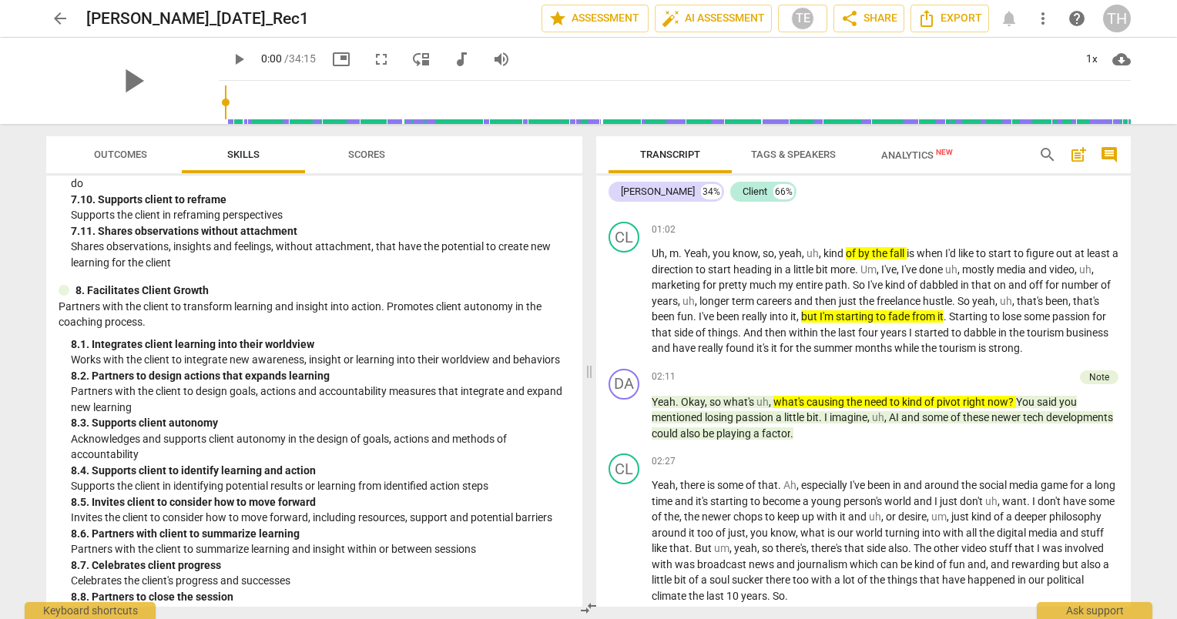
scroll to position [894, 0]
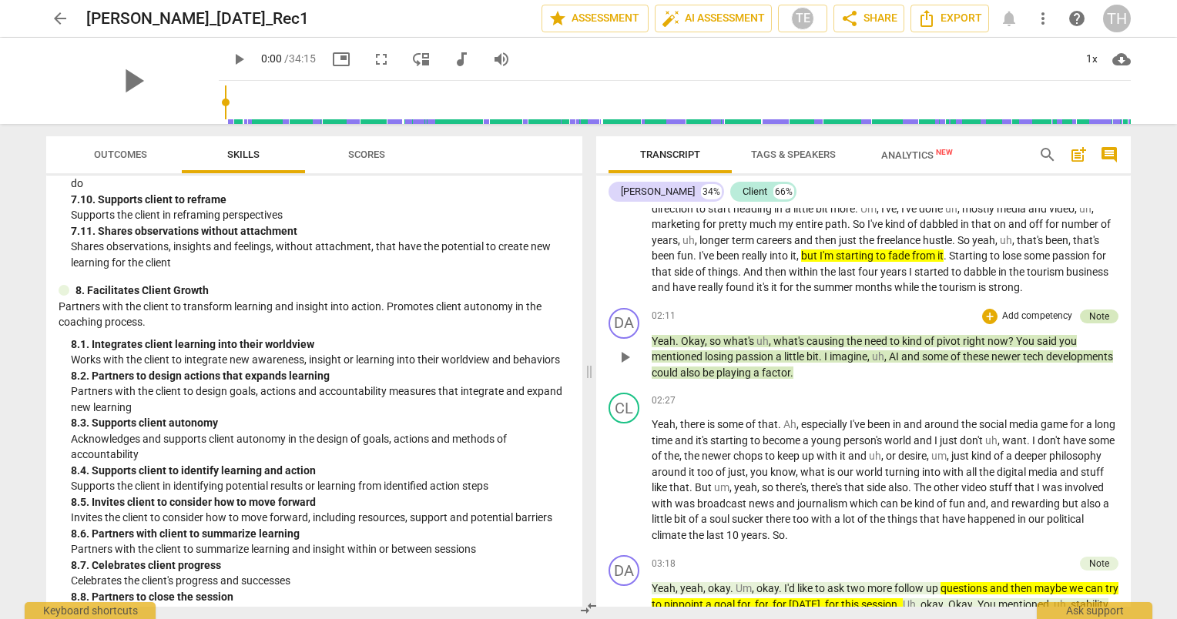
click at [1106, 310] on div "Note" at bounding box center [1099, 317] width 39 height 14
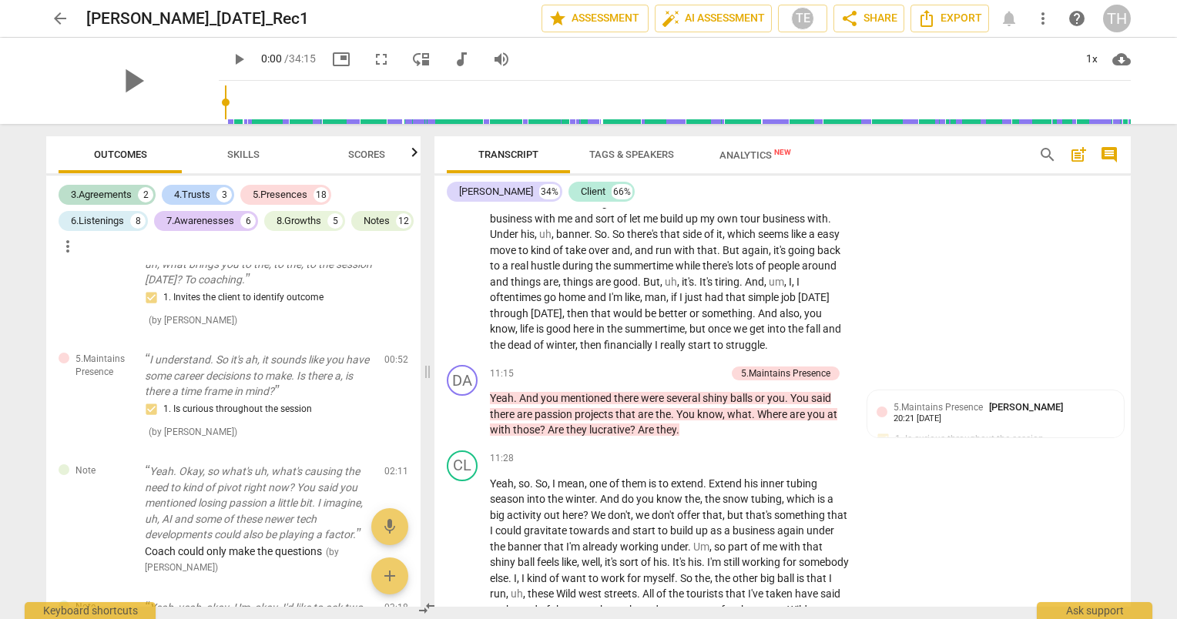
scroll to position [3552, 0]
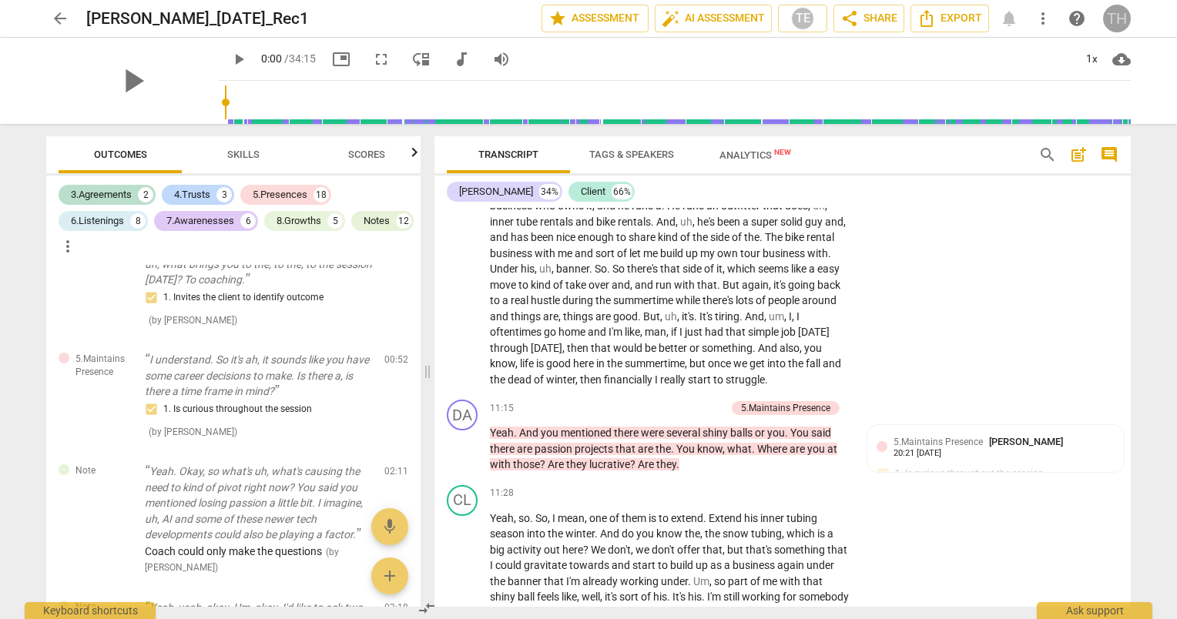
click at [1119, 25] on div "TH" at bounding box center [1117, 19] width 28 height 28
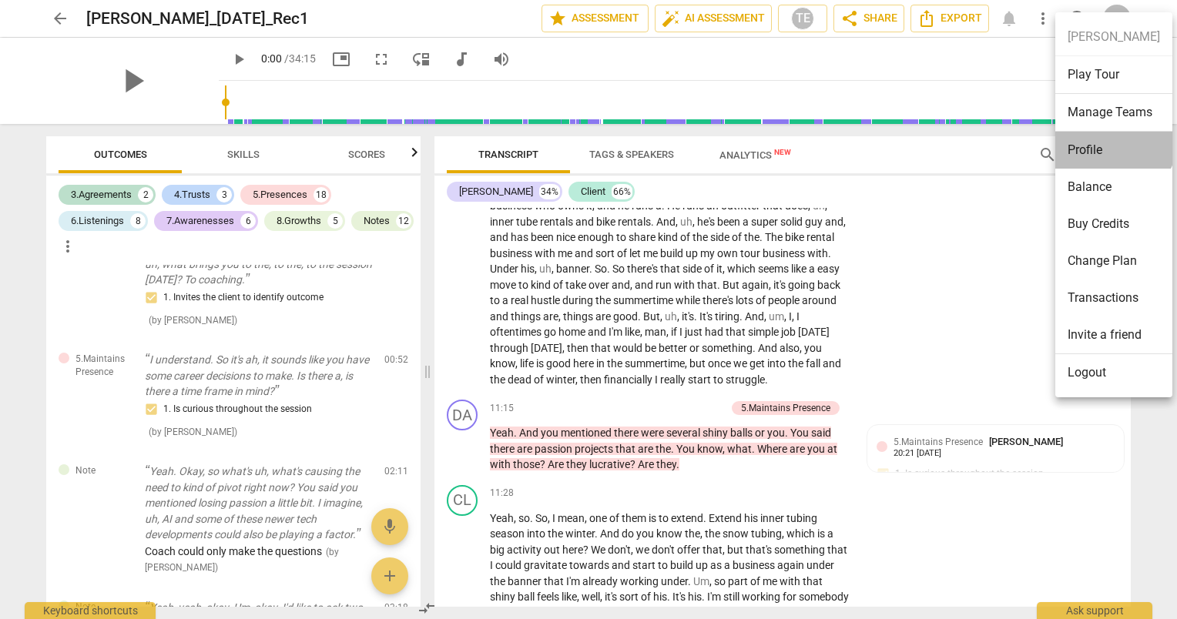
click at [1113, 140] on li "Profile" at bounding box center [1113, 150] width 117 height 37
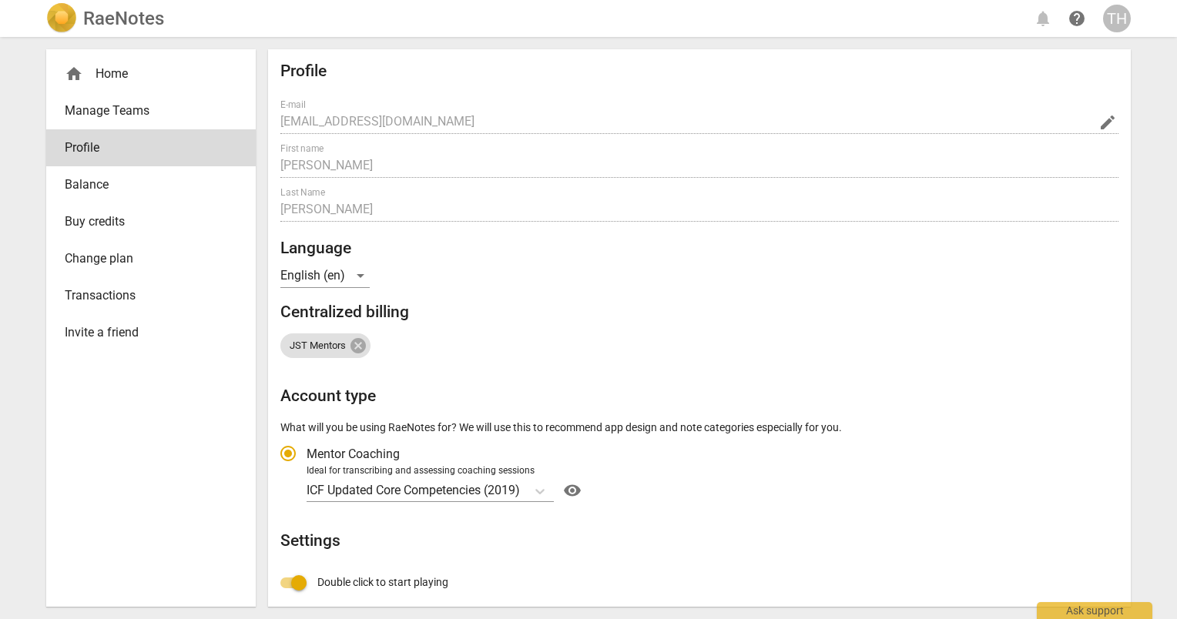
radio input "false"
click at [142, 113] on span "Manage Teams" at bounding box center [145, 111] width 160 height 18
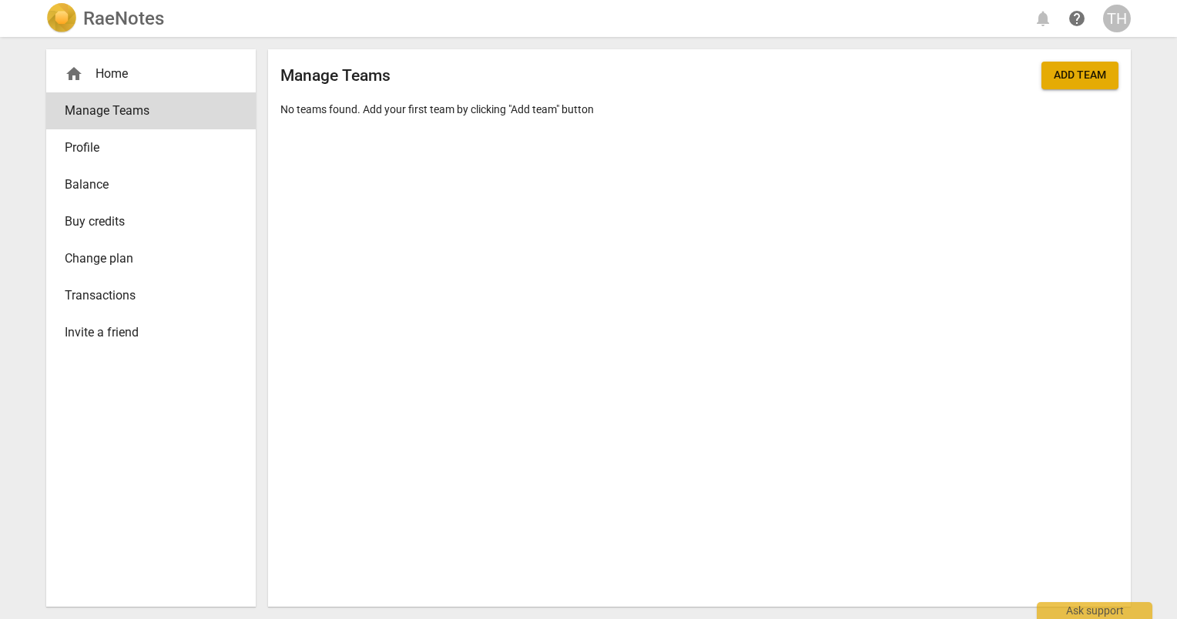
click at [127, 81] on div "home Home" at bounding box center [145, 74] width 160 height 18
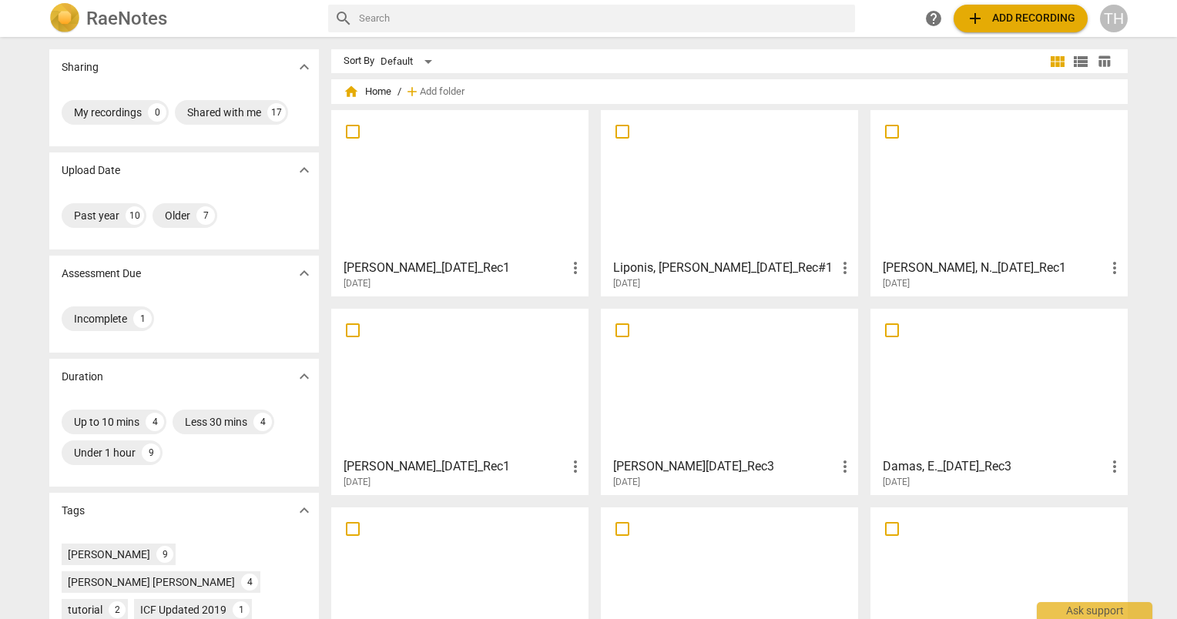
click at [979, 18] on span "add" at bounding box center [975, 18] width 18 height 18
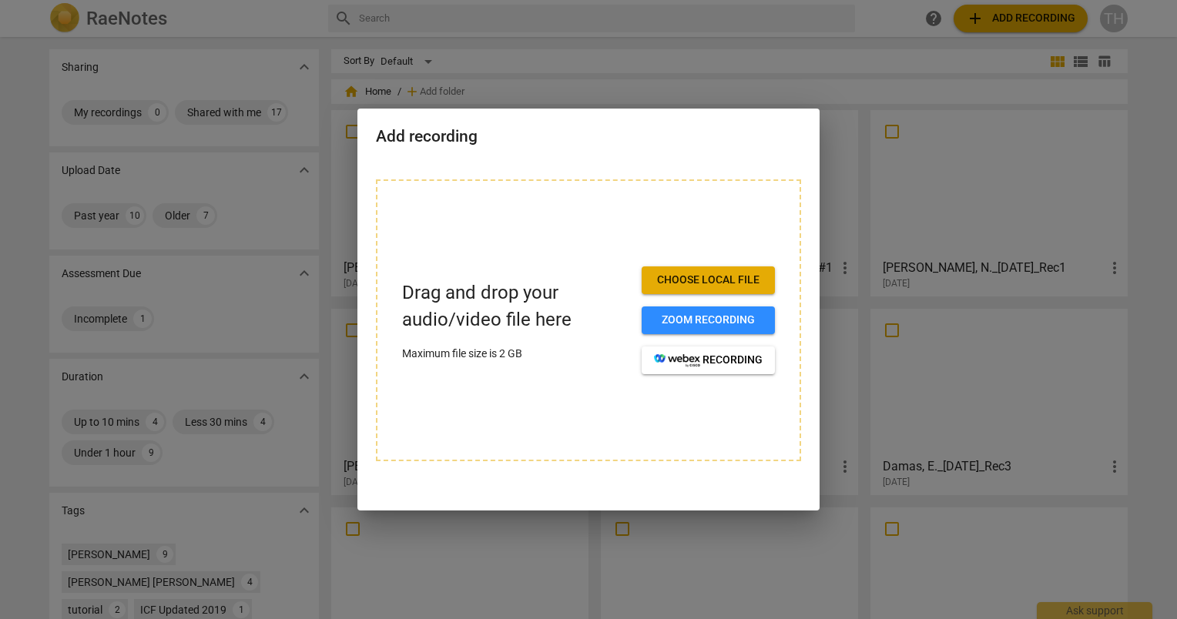
click at [878, 22] on div at bounding box center [588, 309] width 1177 height 619
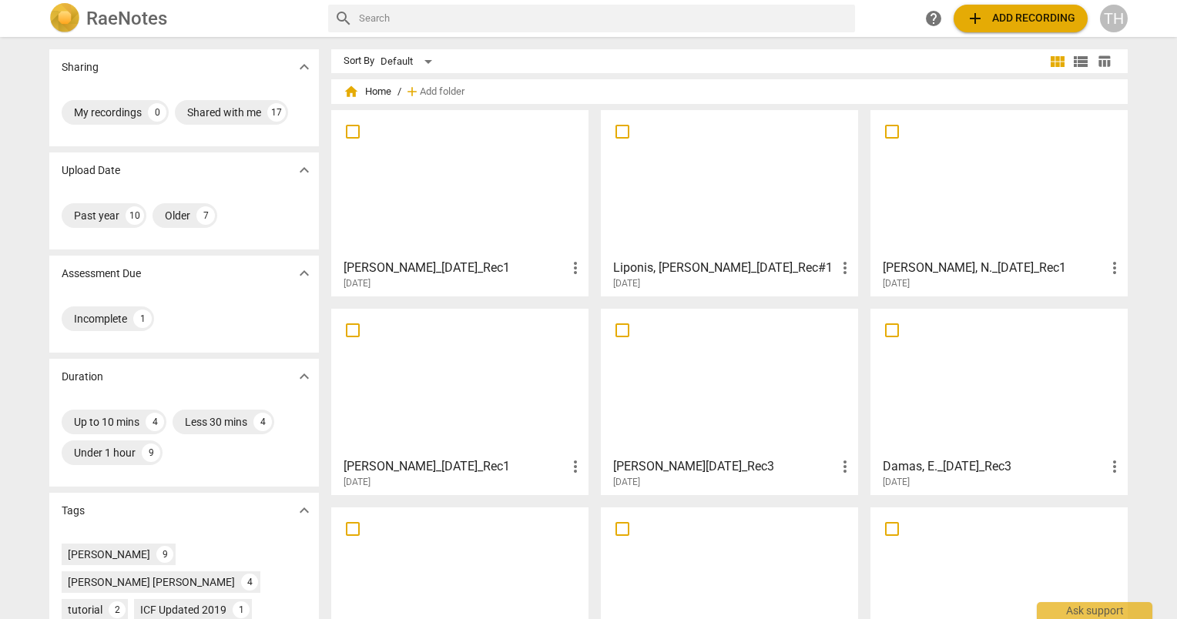
click at [951, 262] on h3 "[PERSON_NAME], N._[DATE]_Rec1" at bounding box center [994, 268] width 223 height 18
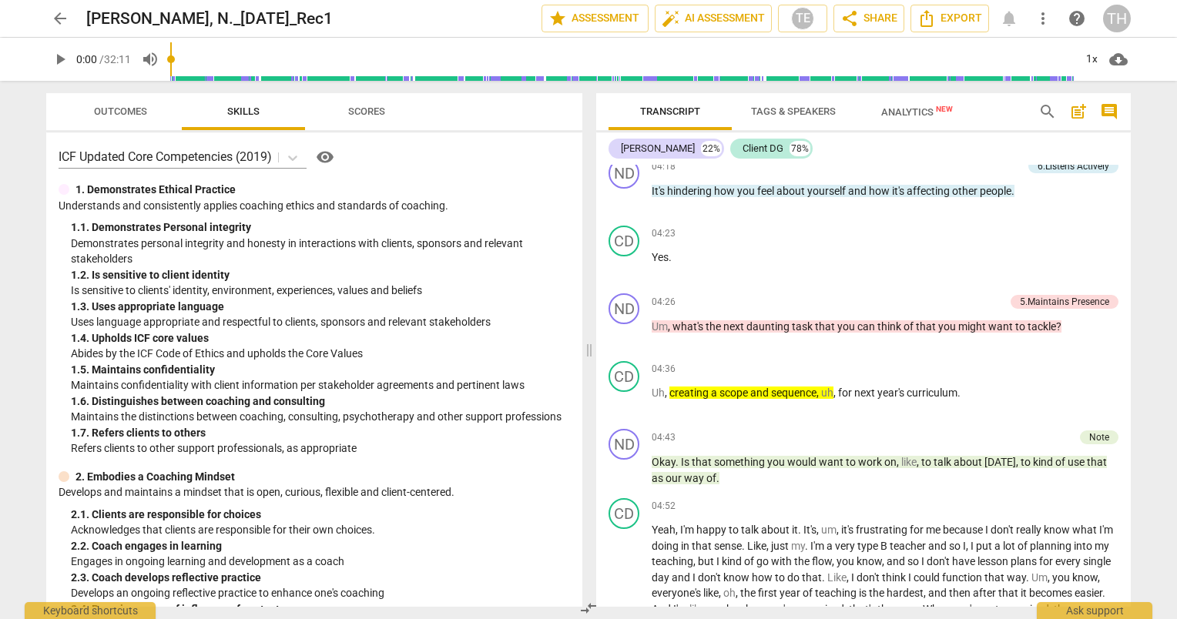
scroll to position [1697, 0]
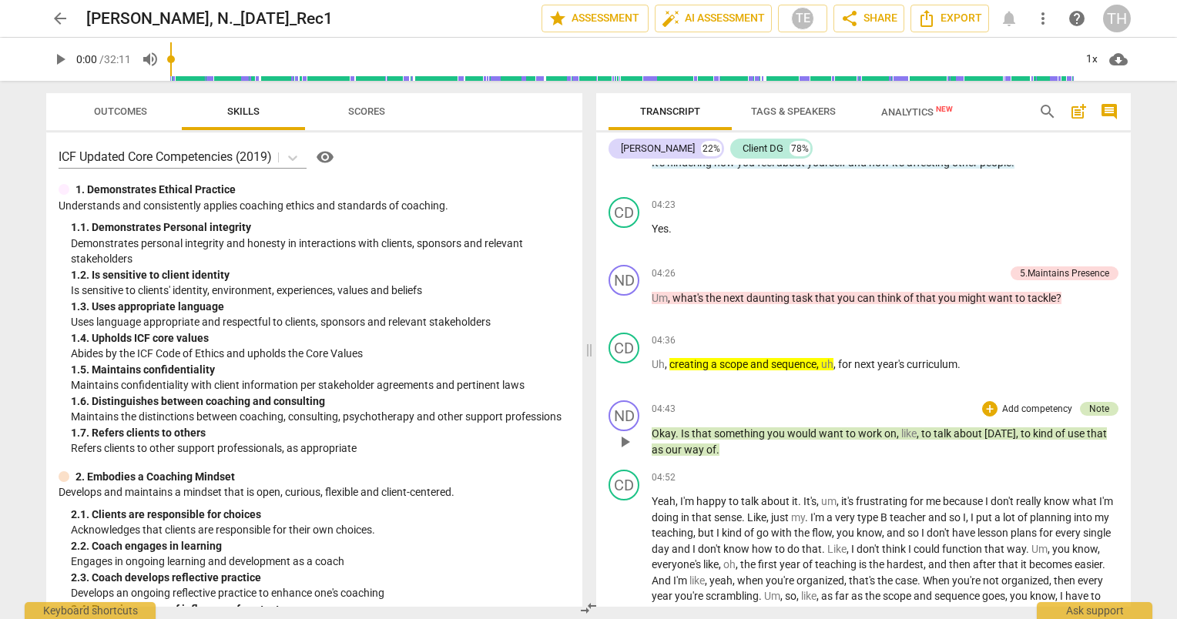
click at [1097, 414] on div "Note" at bounding box center [1099, 409] width 20 height 14
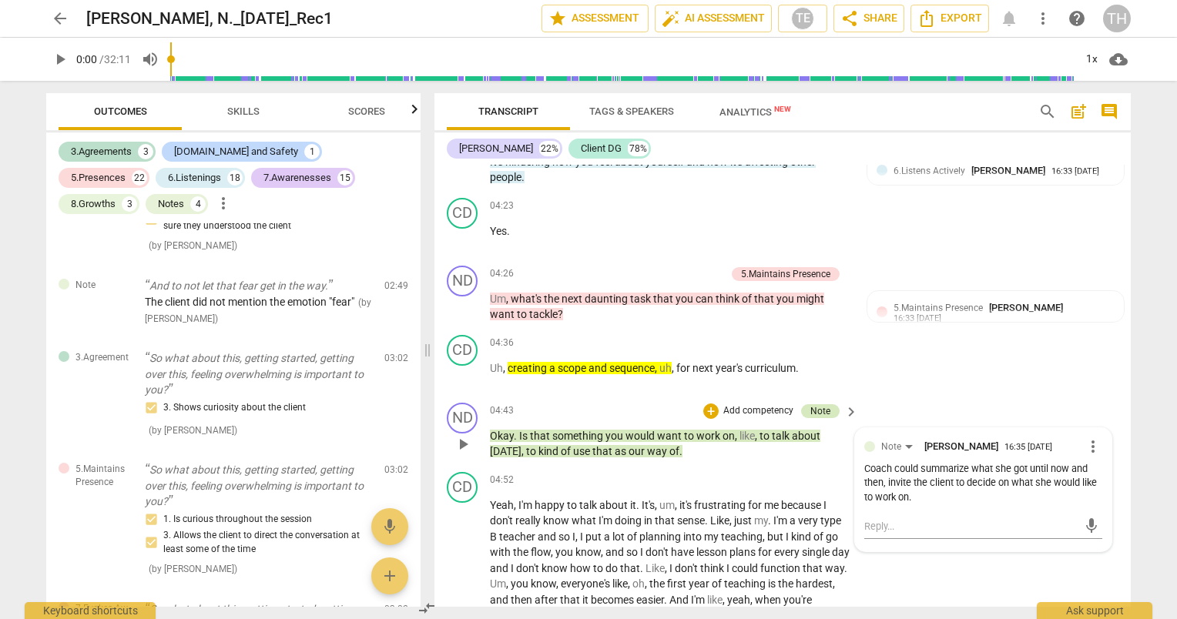
scroll to position [1079, 0]
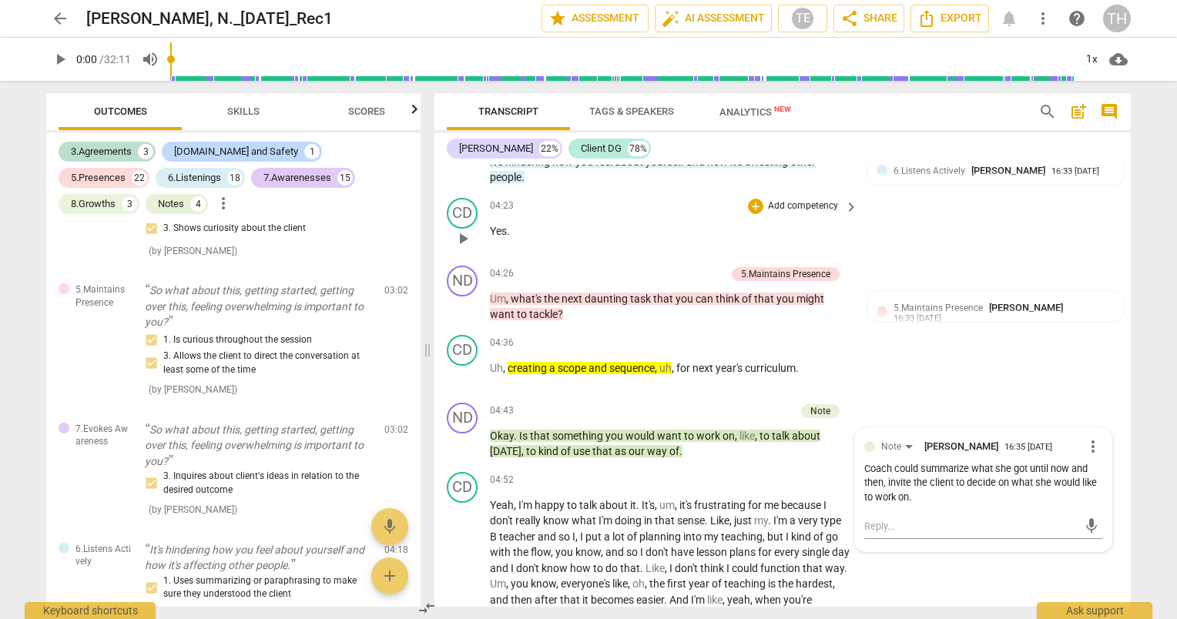
click at [1125, 250] on div "CD play_arrow pause 04:23 + Add competency keyboard_arrow_right Yes ." at bounding box center [783, 226] width 696 height 68
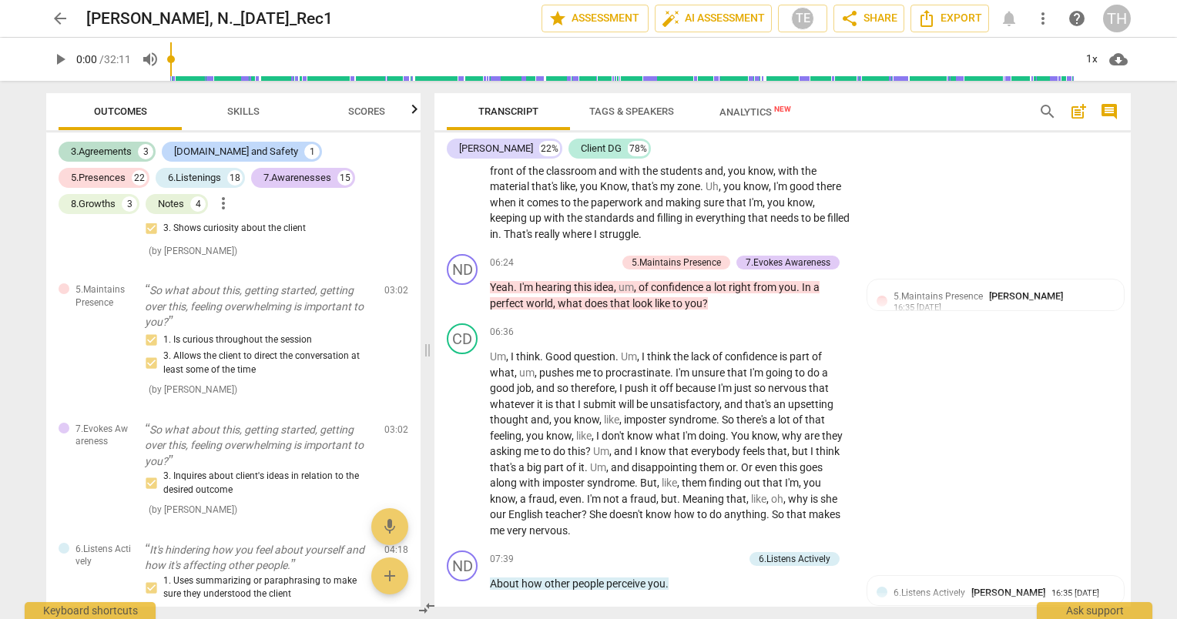
scroll to position [2487, 0]
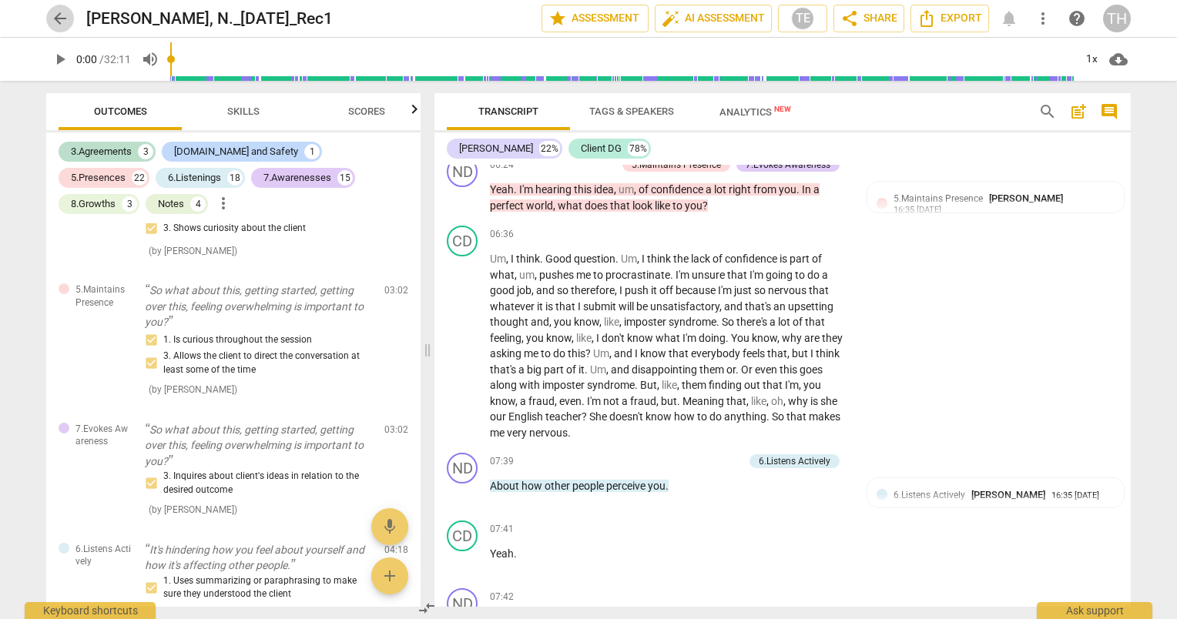
click at [67, 22] on span "arrow_back" at bounding box center [60, 18] width 18 height 18
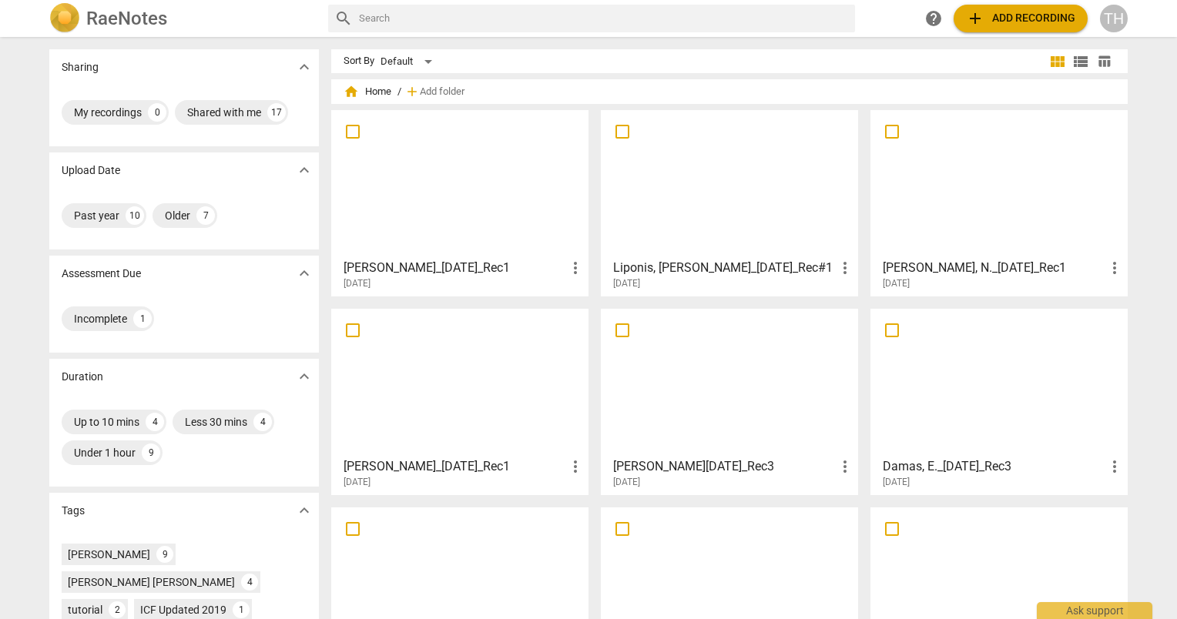
click at [417, 456] on div "[PERSON_NAME]_[DATE]_Rec1 more_vert [DATE]" at bounding box center [461, 470] width 248 height 39
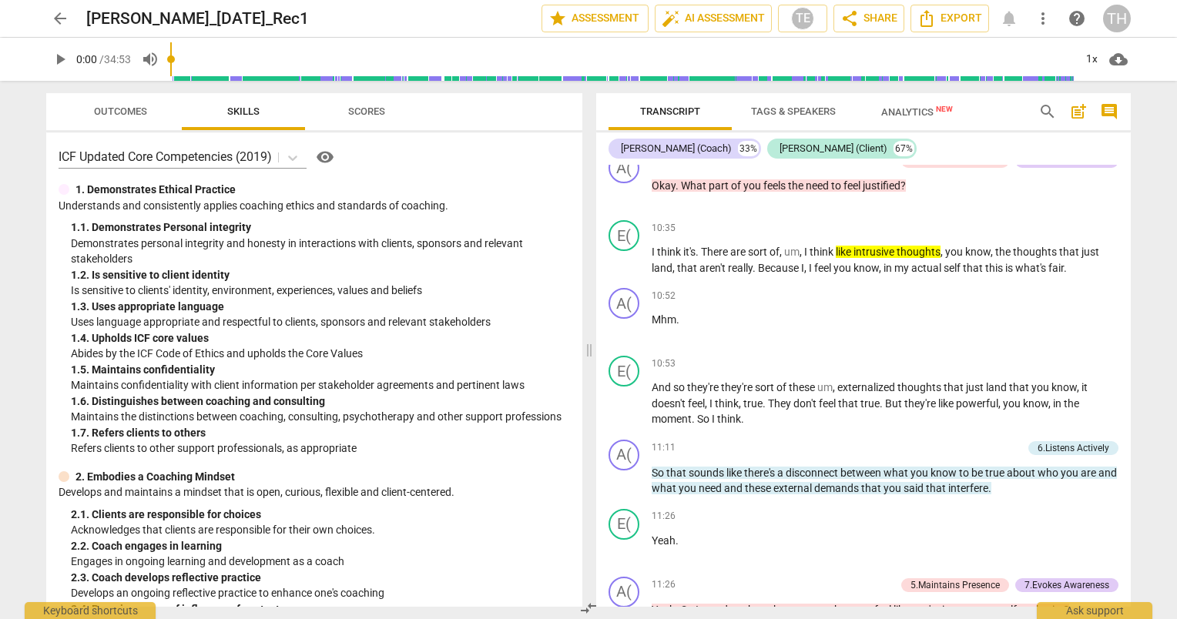
scroll to position [3426, 0]
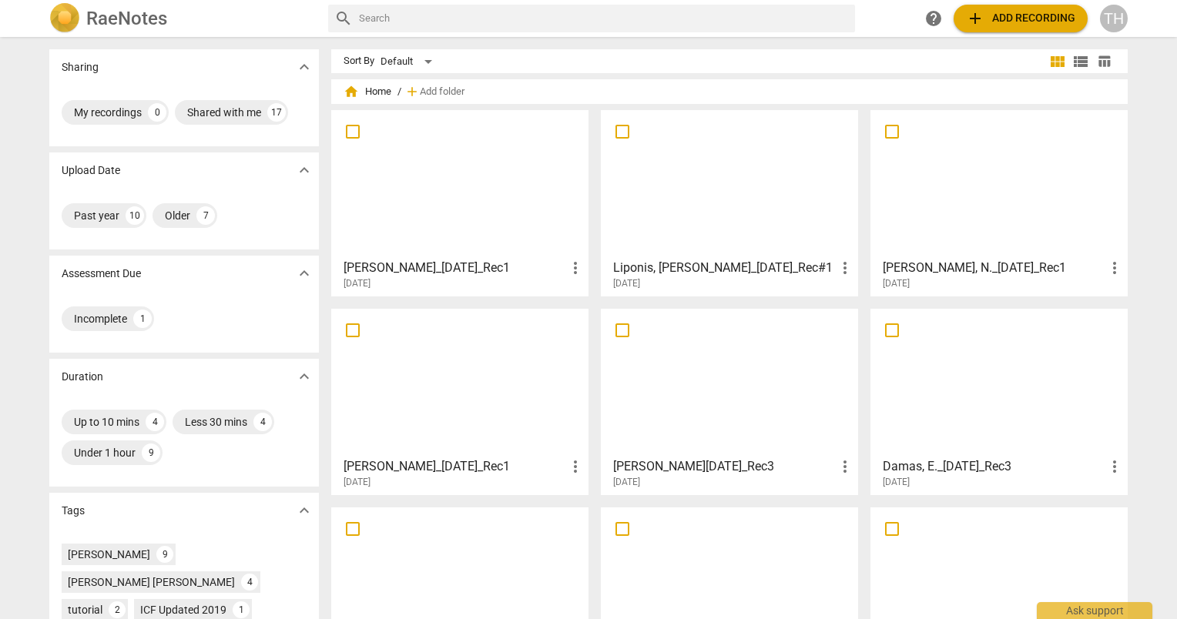
click at [718, 465] on h3 "[PERSON_NAME][DATE]_Rec3" at bounding box center [724, 467] width 223 height 18
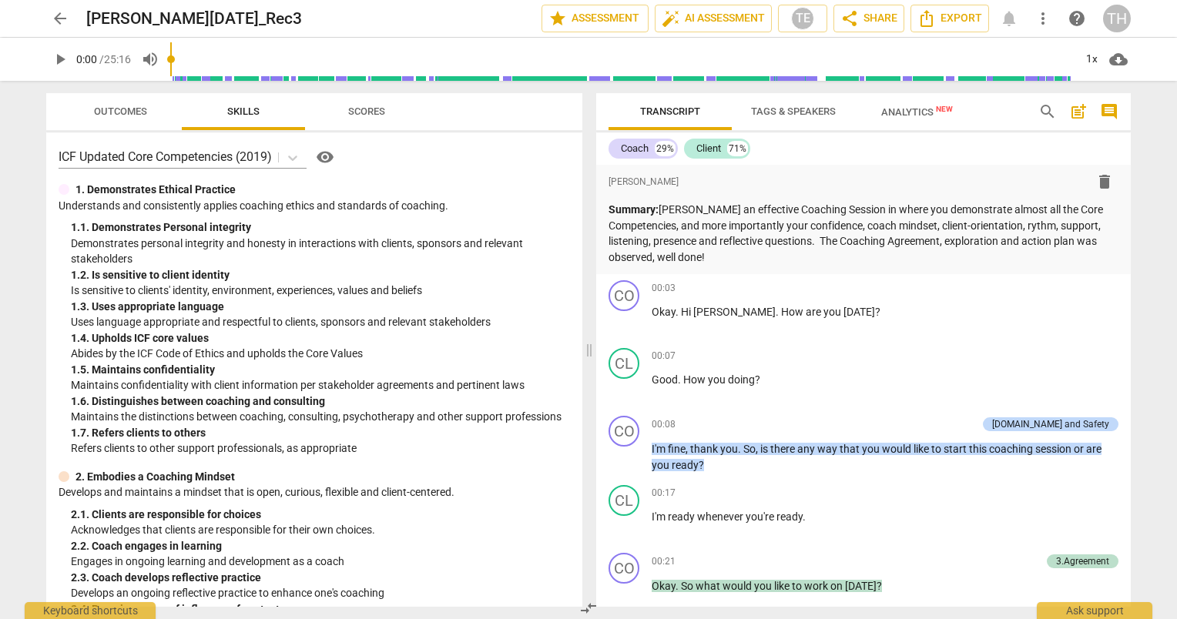
drag, startPoint x: 1131, startPoint y: 187, endPoint x: 1130, endPoint y: 195, distance: 7.7
click at [1130, 195] on div "Transcript Tags & Speakers Analytics New search post_add comment Coach 29% Clie…" at bounding box center [866, 350] width 553 height 539
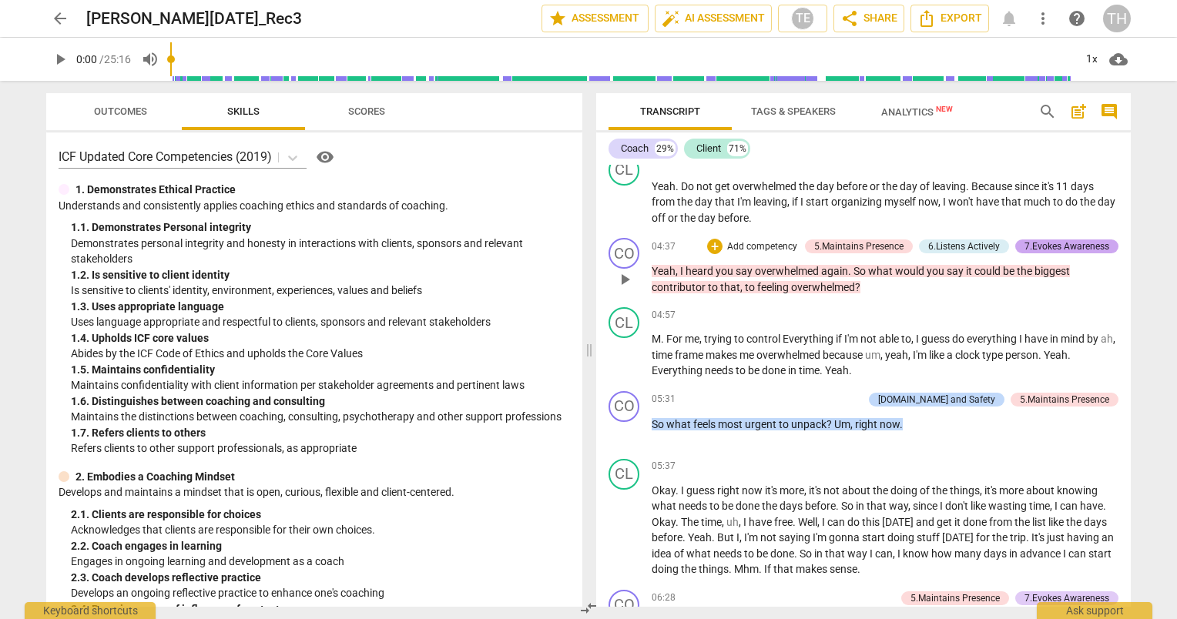
scroll to position [1286, 0]
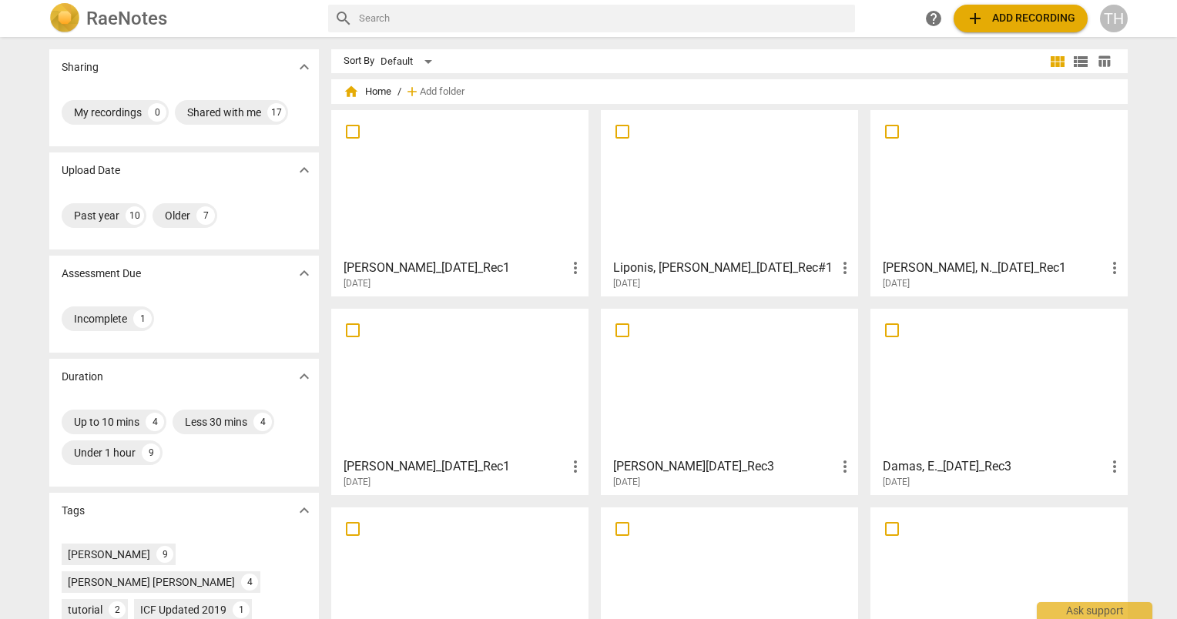
click at [653, 271] on h3 "Liponis, [PERSON_NAME]_[DATE]_Rec#1" at bounding box center [724, 268] width 223 height 18
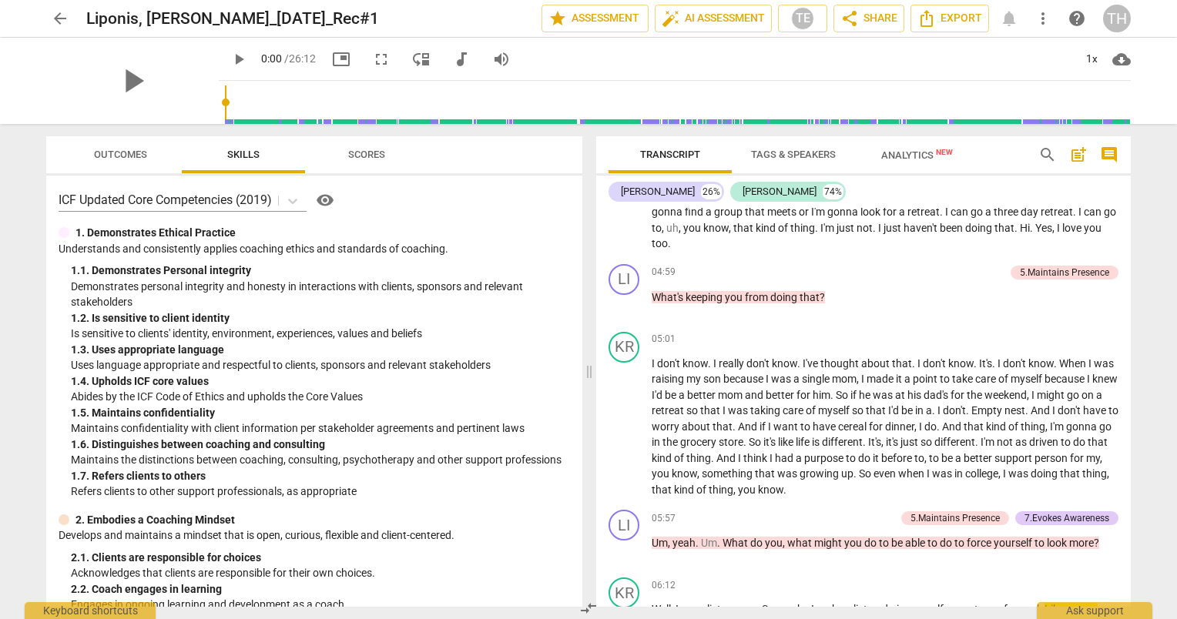
scroll to position [1624, 0]
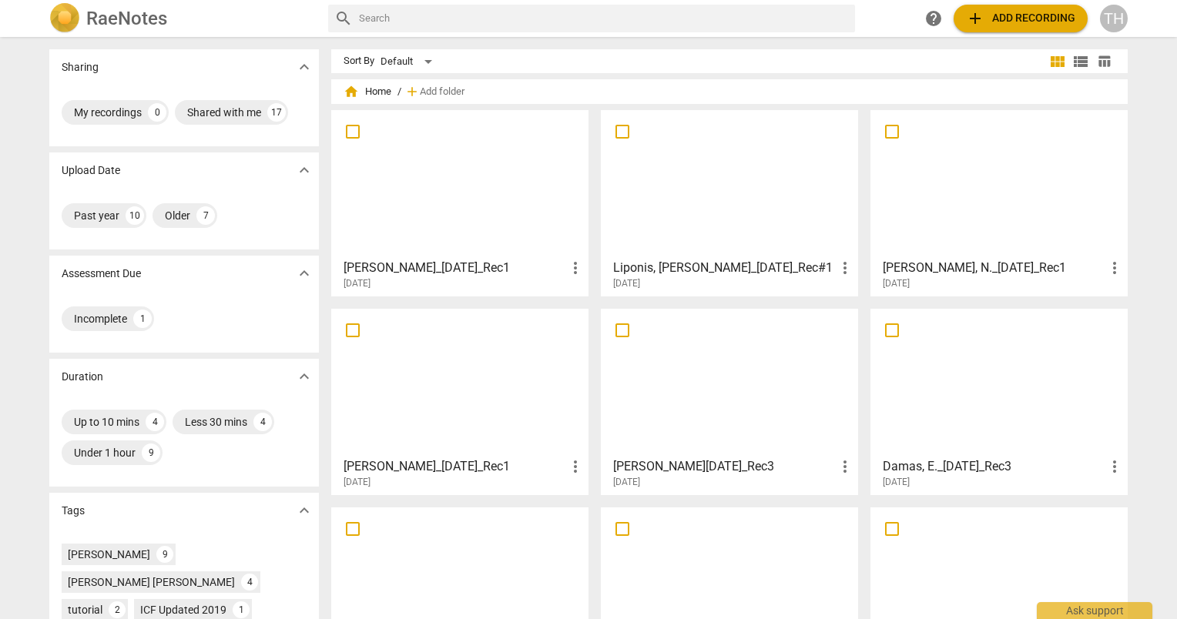
drag, startPoint x: 1171, startPoint y: 225, endPoint x: 1171, endPoint y: 283, distance: 57.8
click at [1171, 283] on div "Sharing expand_more My recordings 0 Shared with me 17 Upload Date expand_more P…" at bounding box center [588, 329] width 1177 height 581
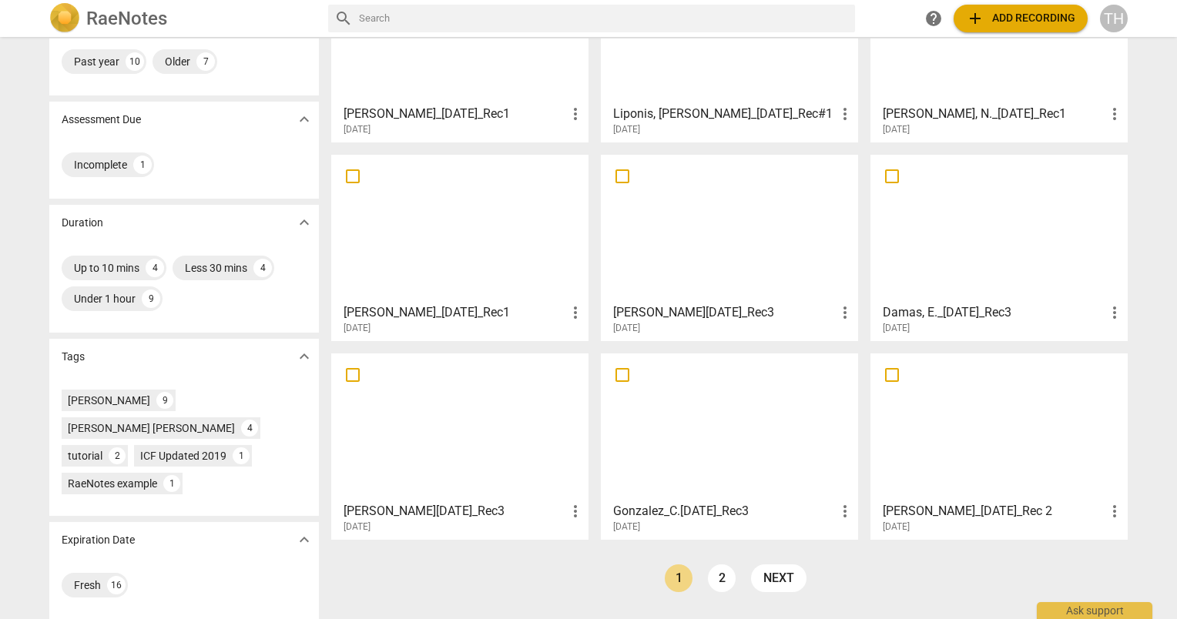
scroll to position [154, 0]
click at [939, 311] on h3 "Damas, E._[DATE]_Rec3" at bounding box center [994, 313] width 223 height 18
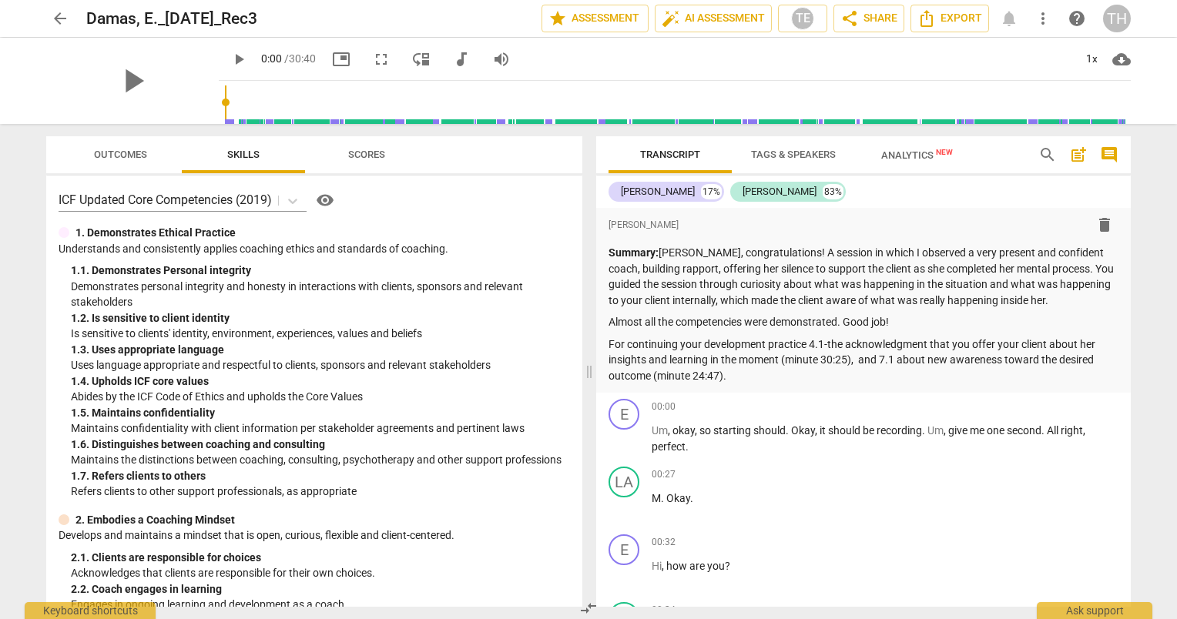
drag, startPoint x: 1131, startPoint y: 214, endPoint x: 1128, endPoint y: 226, distance: 12.0
click at [1128, 226] on div "Transcript Tags & Speakers Analytics New search post_add comment [PERSON_NAME] …" at bounding box center [866, 371] width 553 height 495
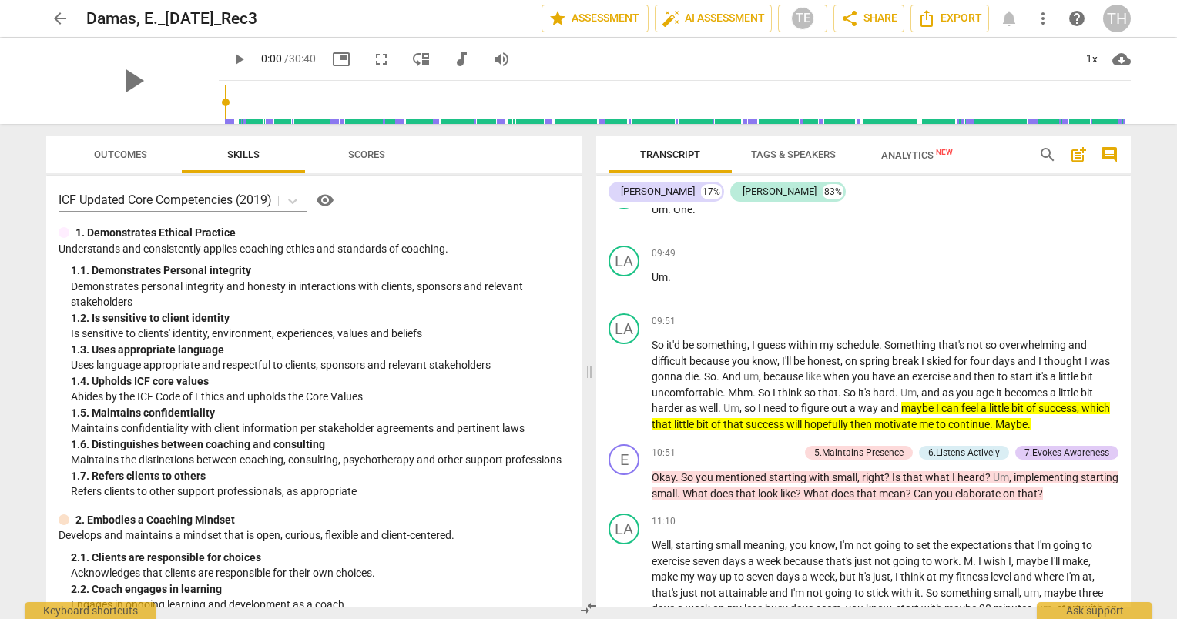
scroll to position [2709, 0]
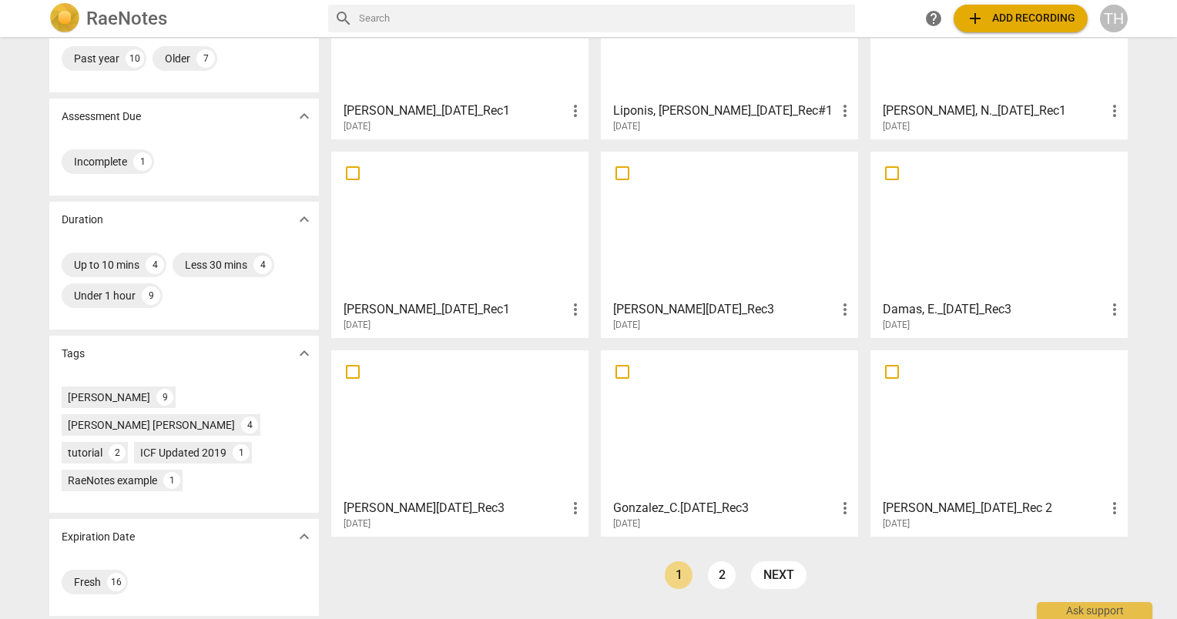
scroll to position [160, 0]
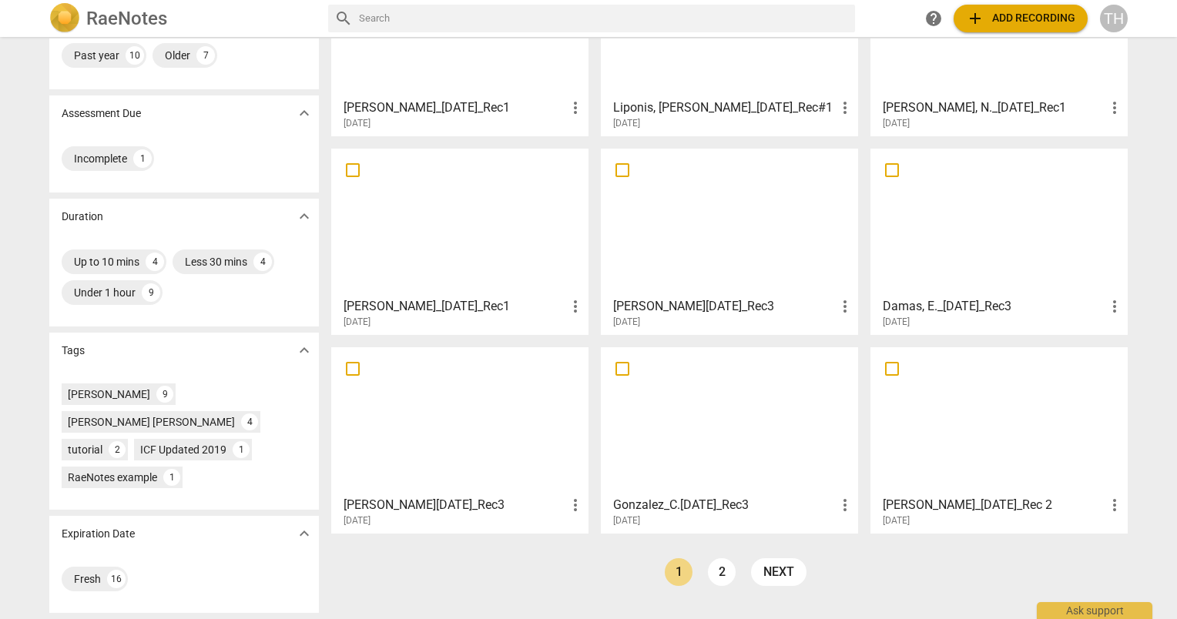
click at [453, 498] on h3 "[PERSON_NAME][DATE]_Rec3" at bounding box center [455, 505] width 223 height 18
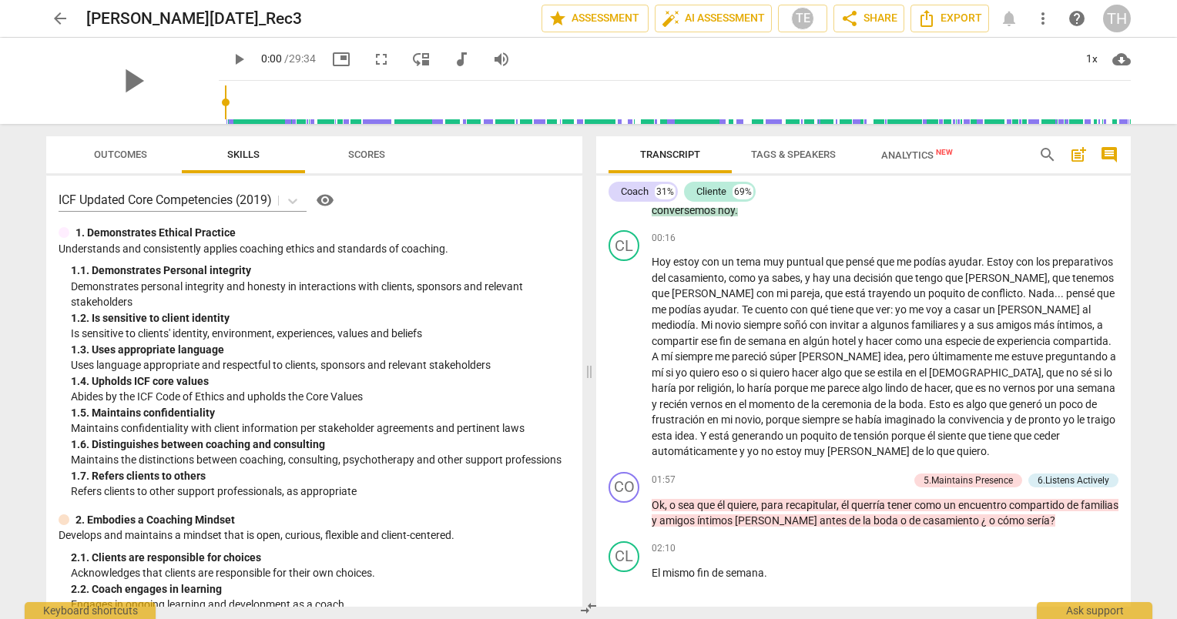
scroll to position [399, 0]
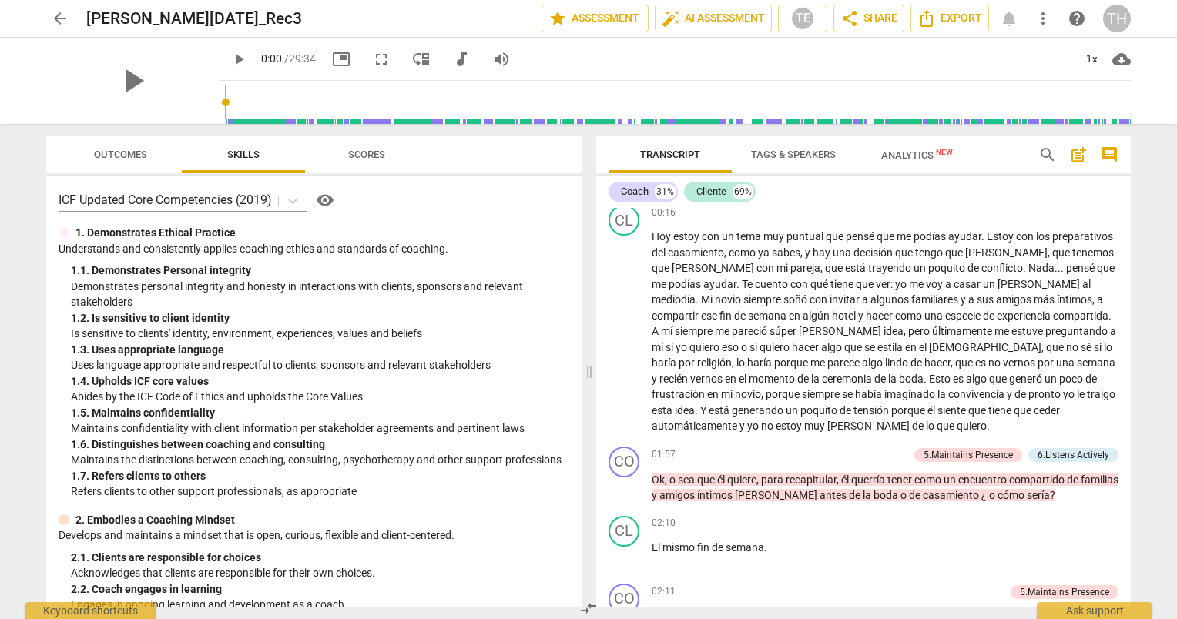
drag, startPoint x: 1131, startPoint y: 237, endPoint x: 1125, endPoint y: 245, distance: 9.9
click at [1128, 253] on div "Transcript Tags & Speakers Analytics New search post_add comment Coach 31% Clie…" at bounding box center [866, 371] width 553 height 495
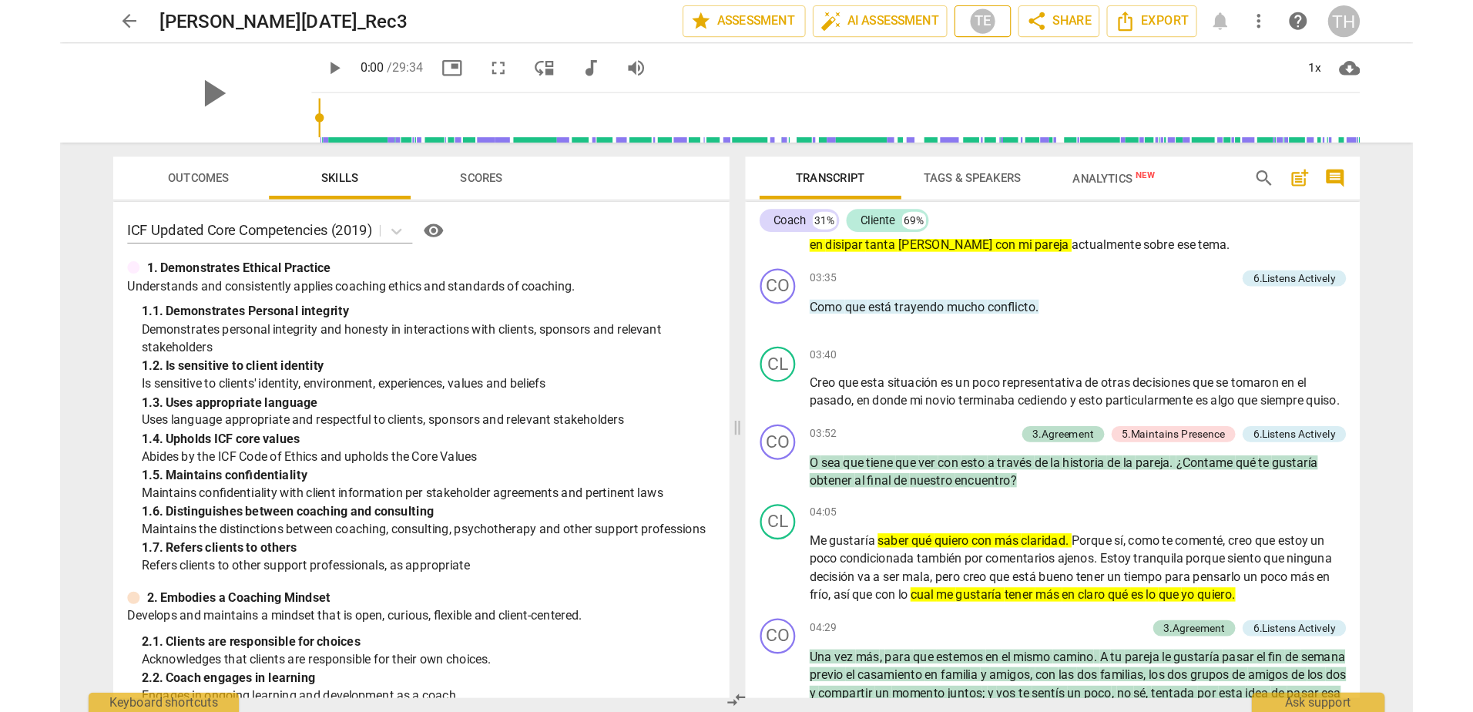
scroll to position [1222, 0]
